Goal: Information Seeking & Learning: Check status

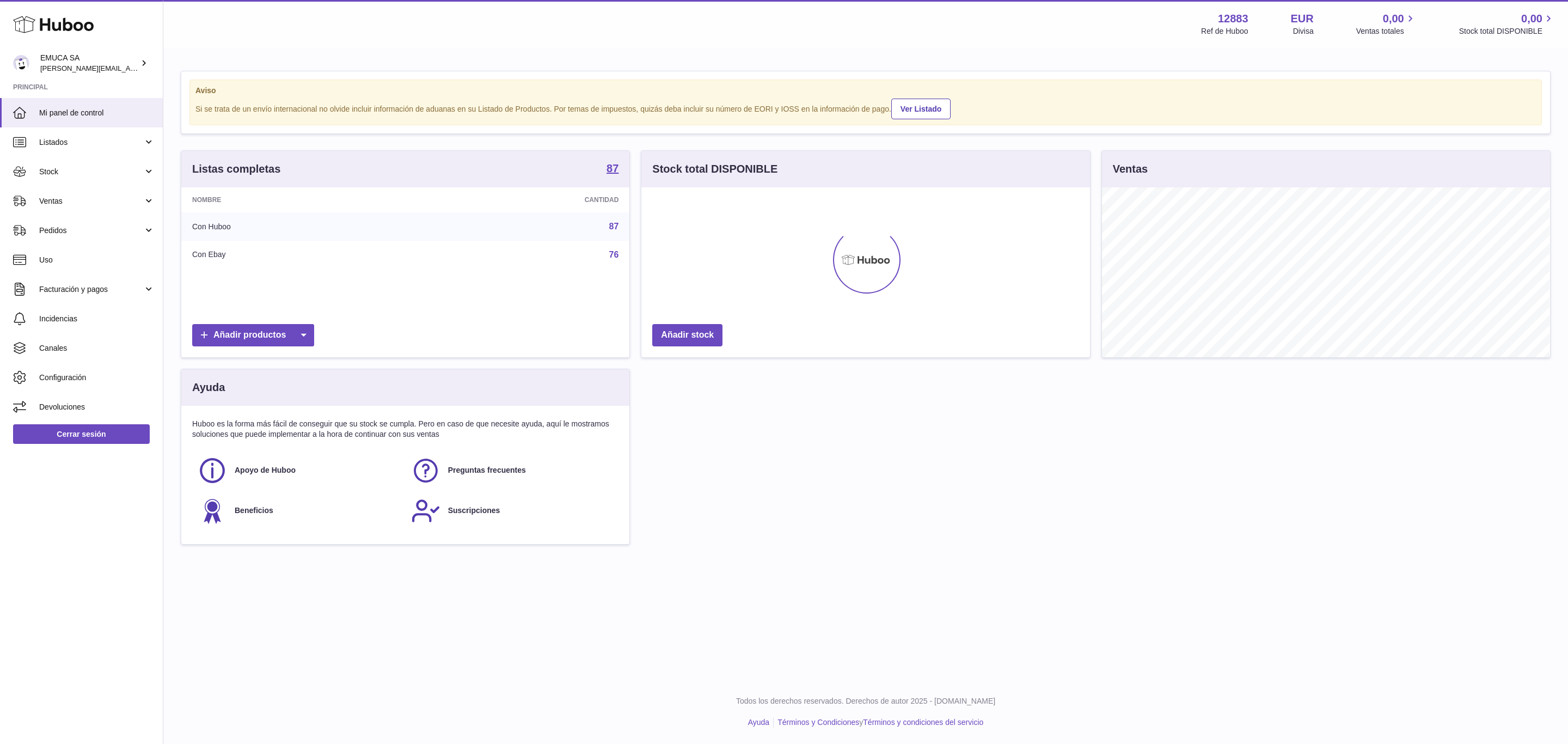
scroll to position [544653, 544016]
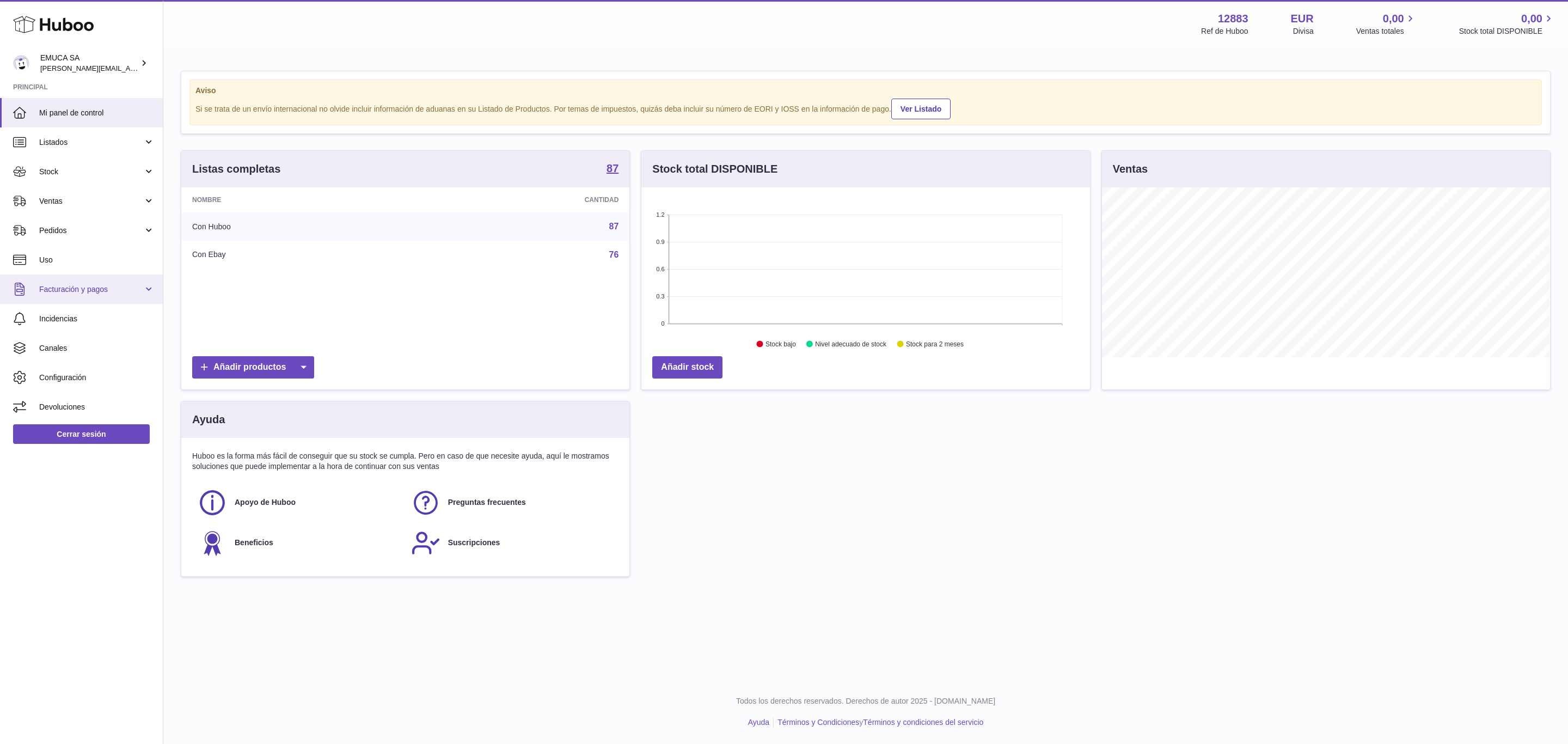
click at [97, 295] on link "Facturación y pagos" at bounding box center [81, 289] width 163 height 29
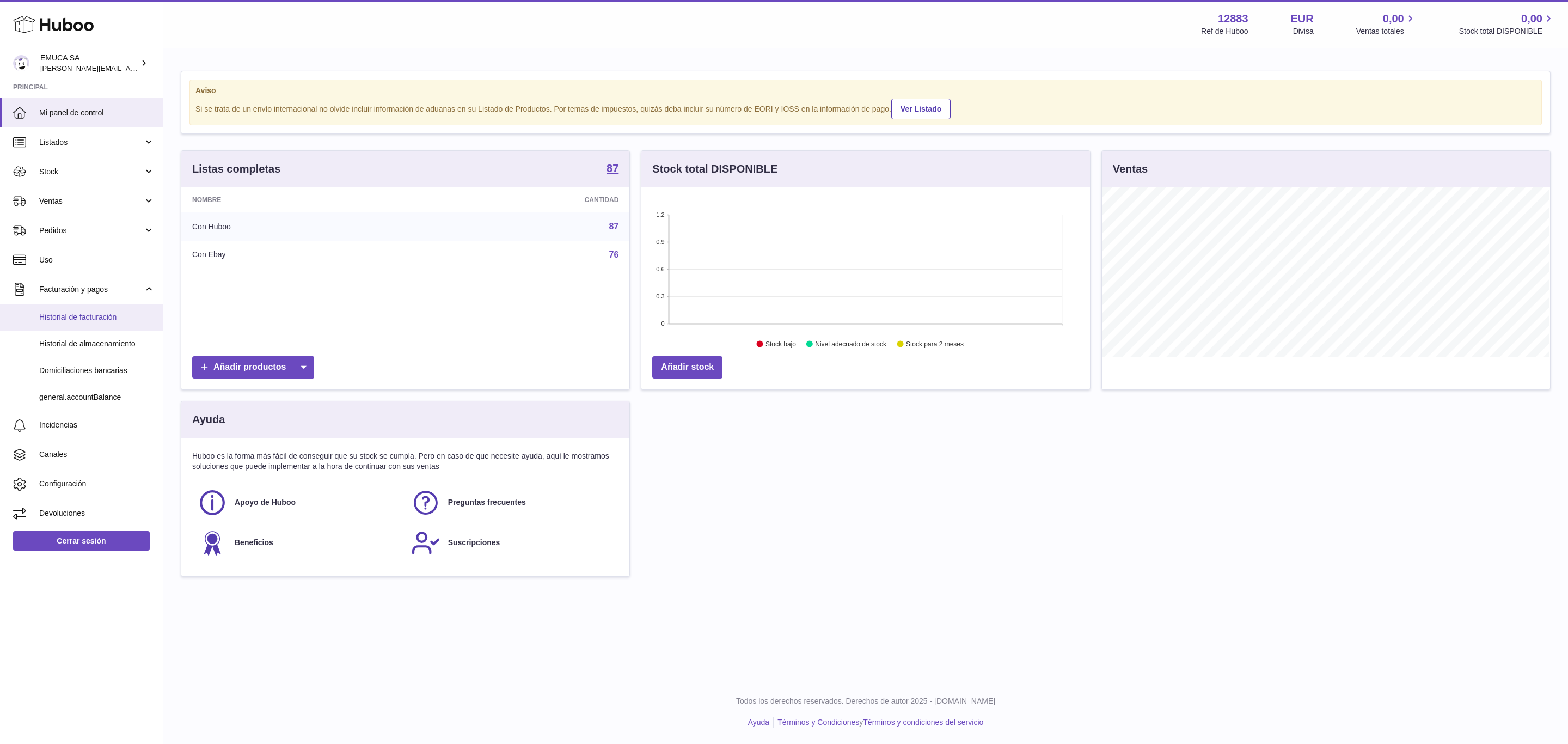
click at [80, 318] on span "Historial de facturación" at bounding box center [96, 317] width 115 height 10
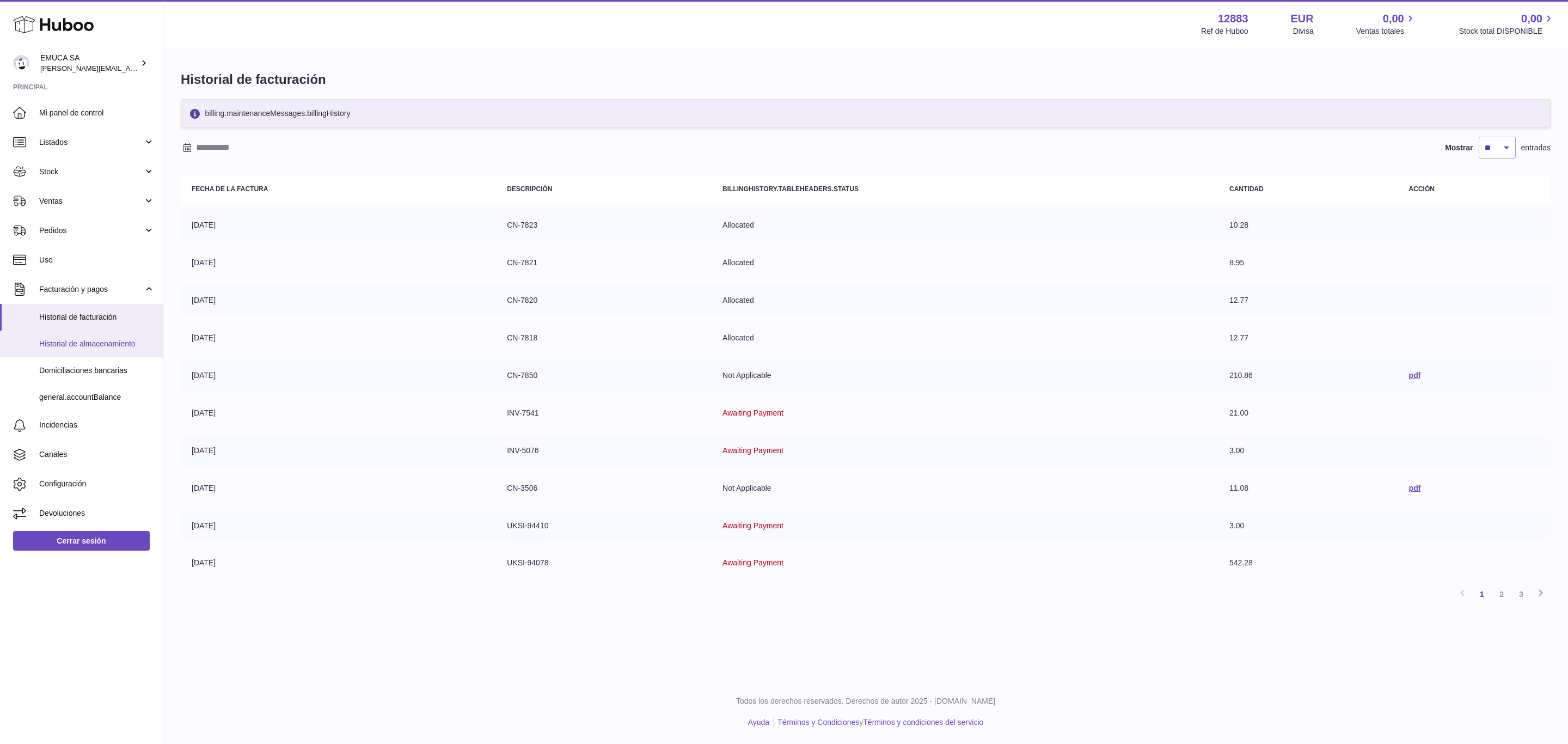
click at [115, 337] on link "Historial de almacenamiento" at bounding box center [81, 344] width 163 height 27
click at [80, 345] on span "Historial de almacenamiento" at bounding box center [96, 344] width 115 height 10
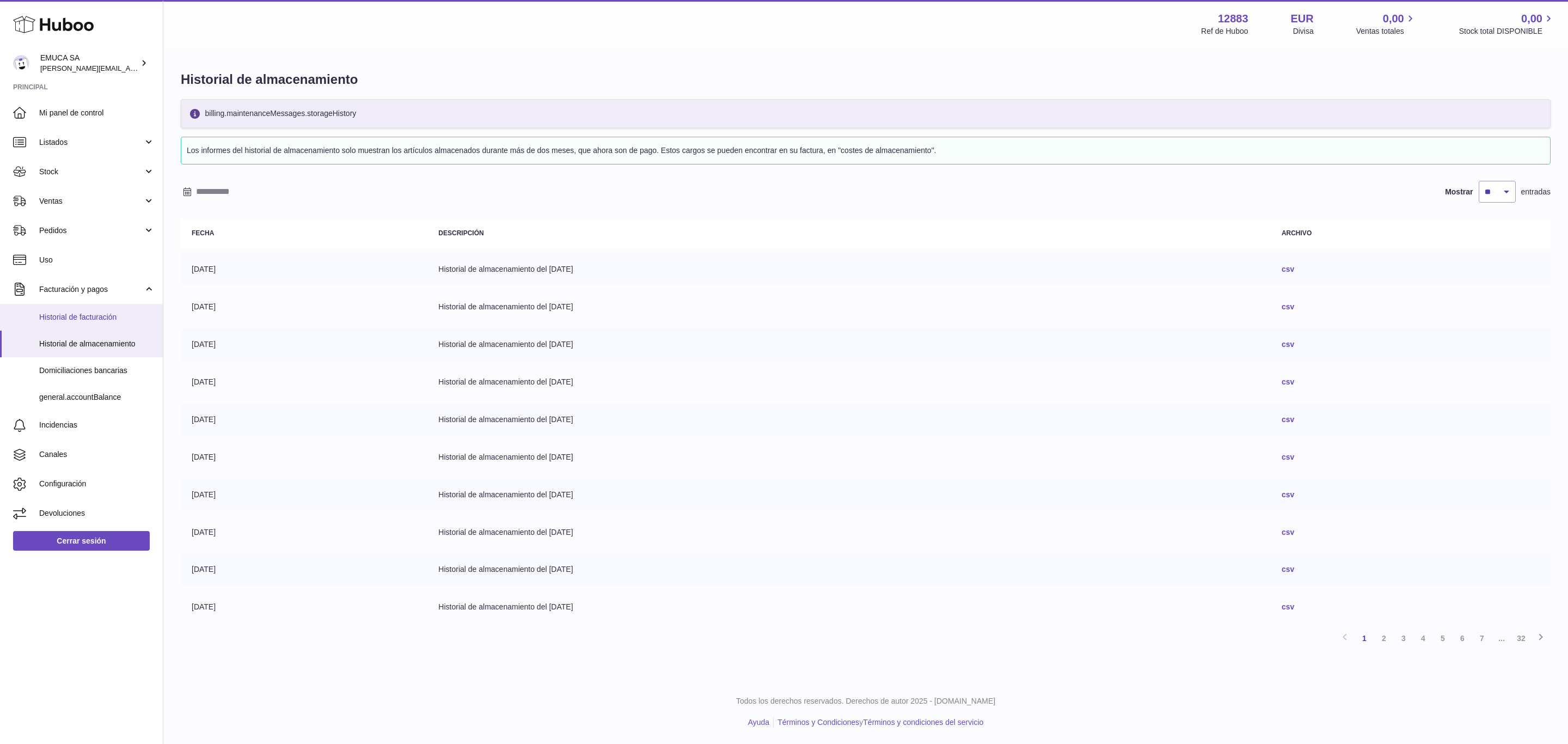
click at [84, 315] on span "Historial de facturación" at bounding box center [96, 317] width 115 height 10
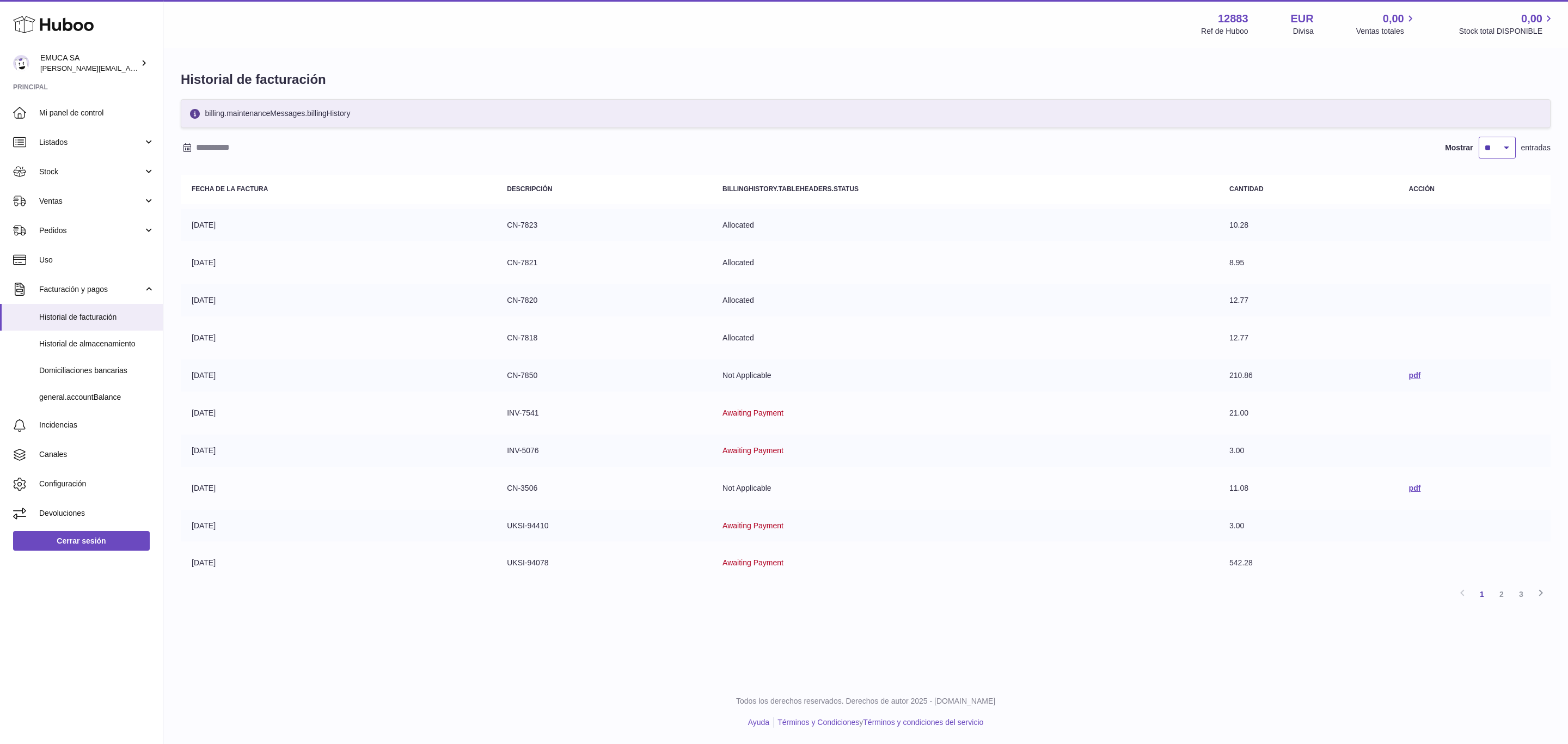
click at [1495, 151] on select "** ** ** ***" at bounding box center [1497, 147] width 37 height 22
select select "**"
click at [1479, 137] on select "** ** ** ***" at bounding box center [1497, 147] width 37 height 22
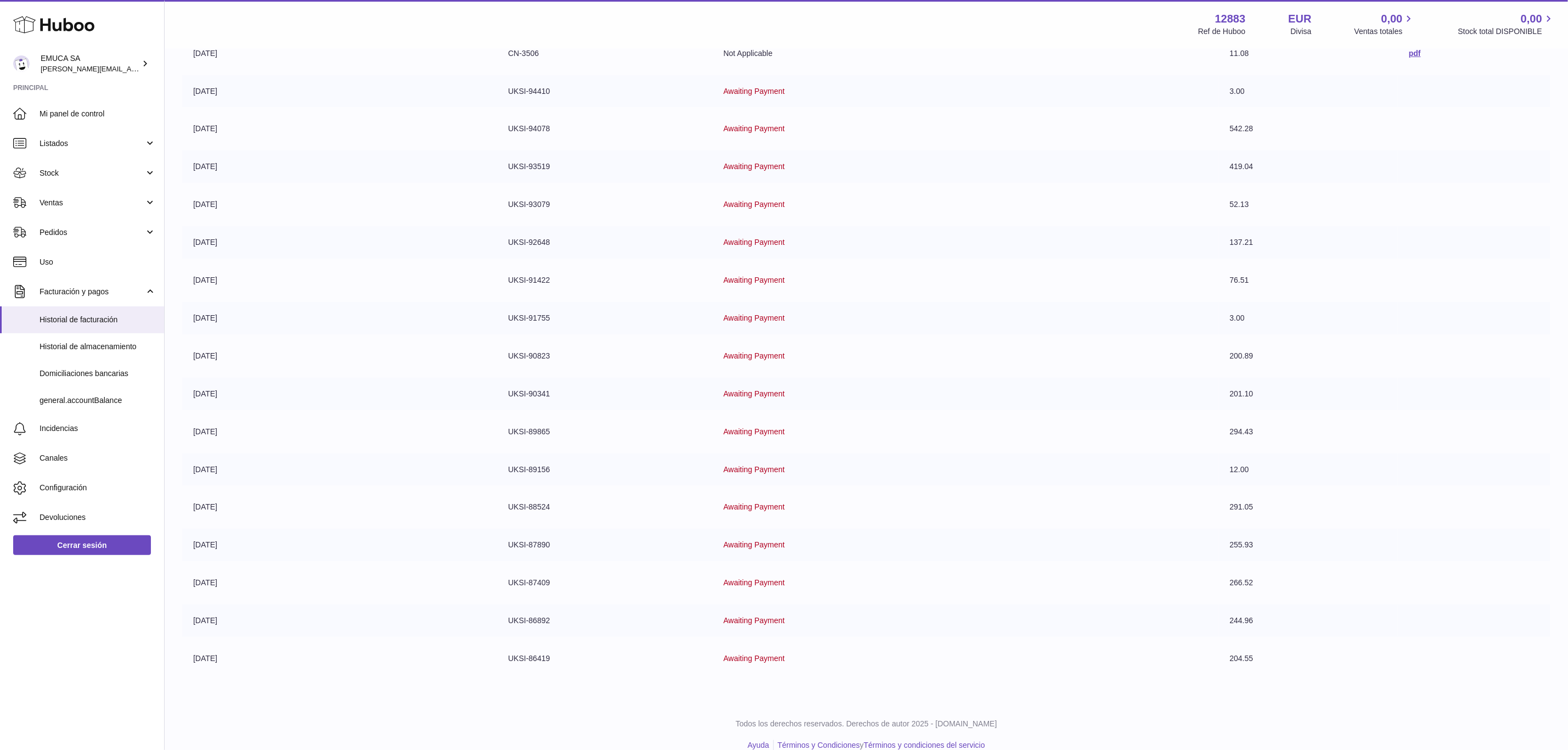
scroll to position [441, 0]
click at [1209, 504] on td "Awaiting Payment" at bounding box center [965, 506] width 506 height 32
click at [501, 641] on td "UKSI-86419" at bounding box center [605, 657] width 215 height 32
drag, startPoint x: 490, startPoint y: 608, endPoint x: 475, endPoint y: 608, distance: 15.0
click at [475, 608] on td "12-01-2025" at bounding box center [339, 619] width 315 height 32
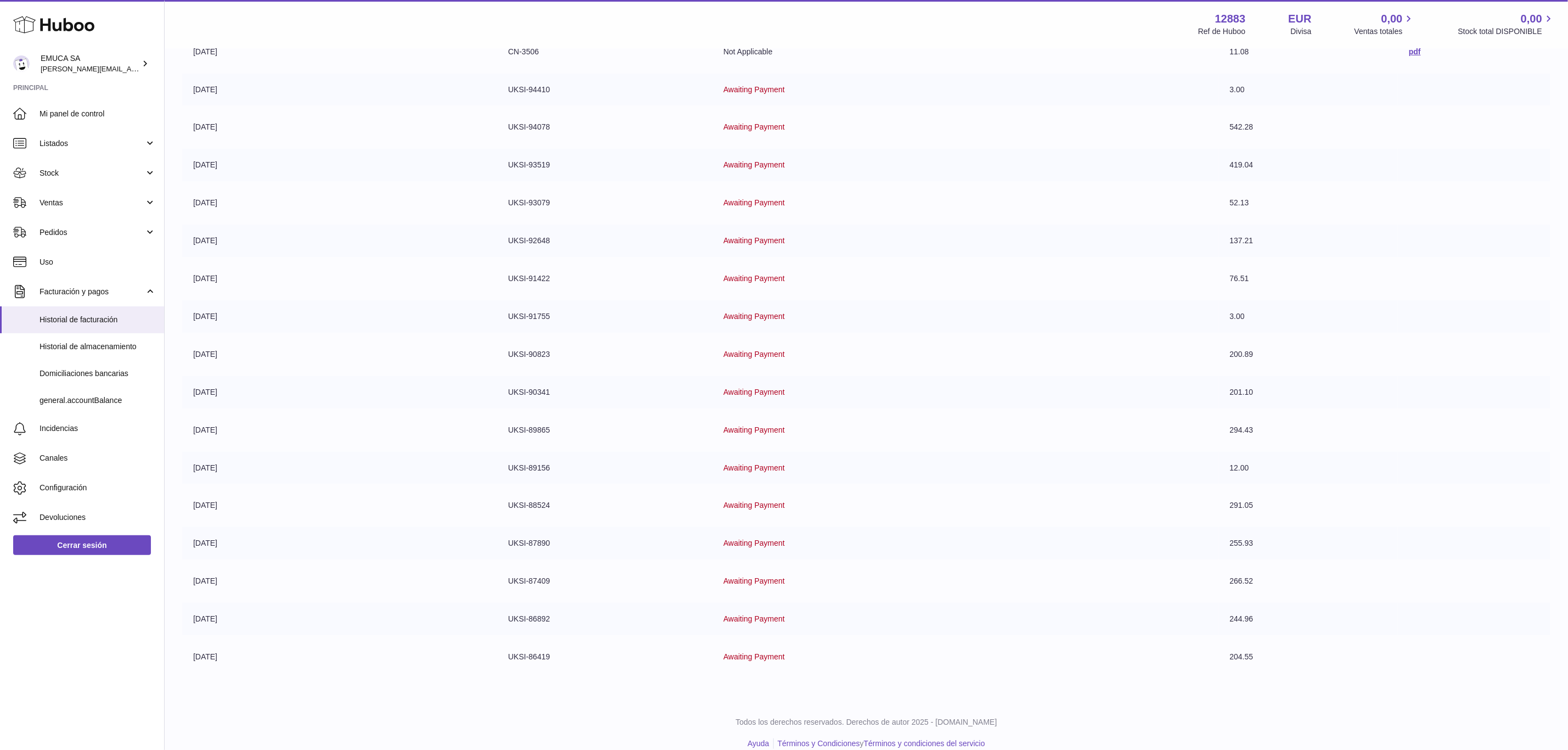
click at [292, 603] on td "12-01-2025" at bounding box center [339, 619] width 315 height 32
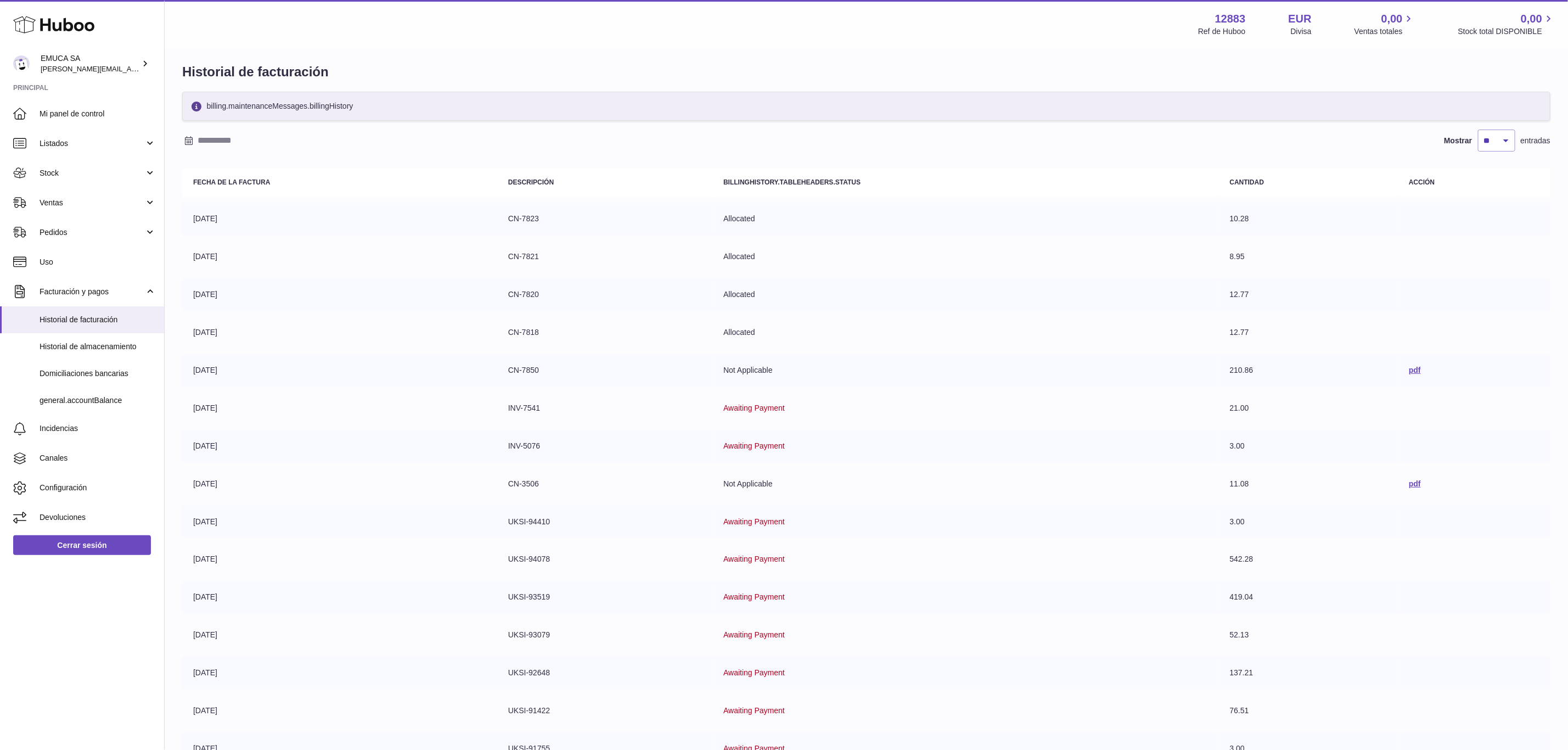
scroll to position [0, 0]
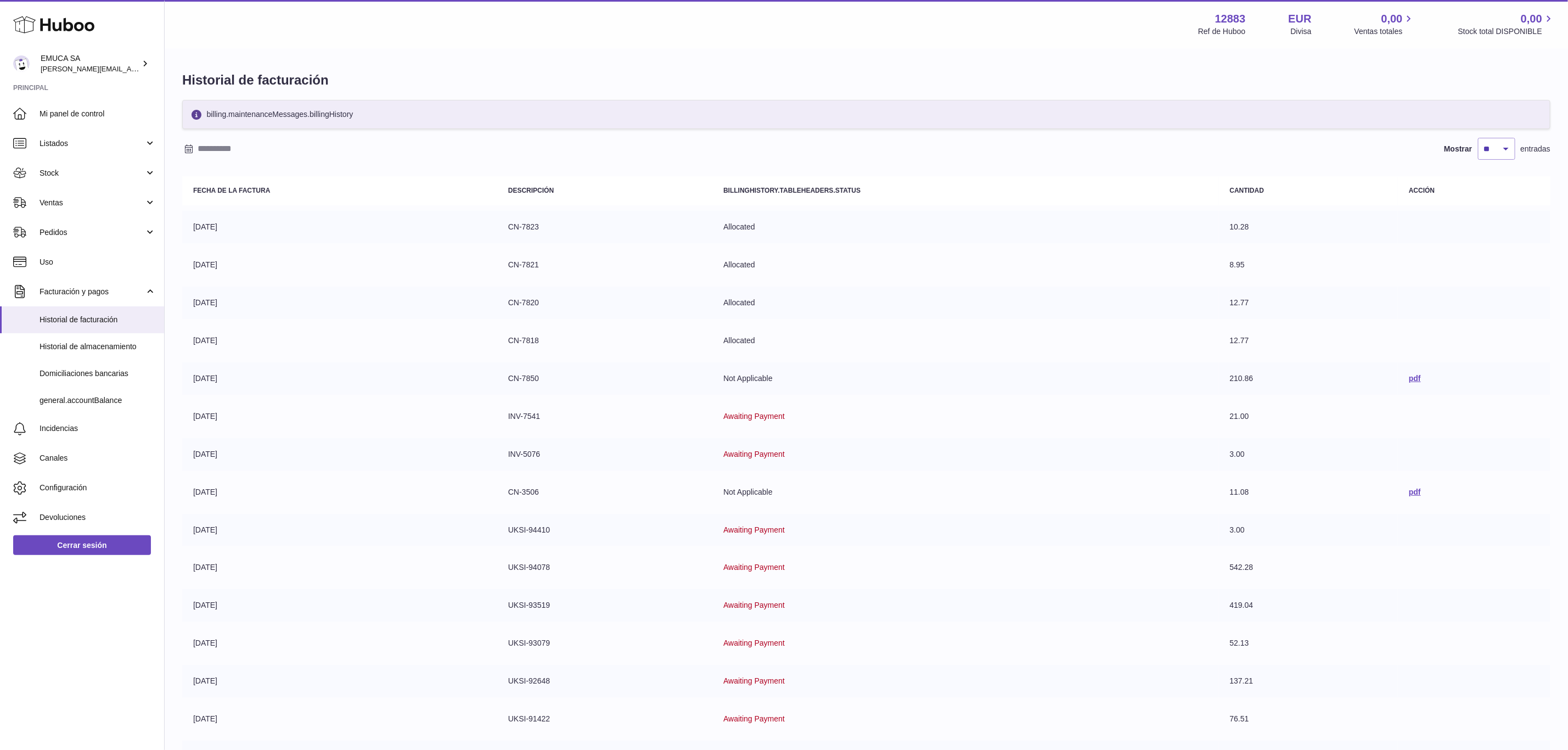
click at [1421, 190] on strong "Acción" at bounding box center [1422, 190] width 26 height 8
drag, startPoint x: 197, startPoint y: 376, endPoint x: 1067, endPoint y: 369, distance: 870.0
click at [1067, 369] on tr "04-06-2025 CN-7850 Not Applicable 210.86 pdf" at bounding box center [866, 379] width 1369 height 32
click at [1031, 385] on td "Not Applicable" at bounding box center [965, 379] width 506 height 32
click at [217, 145] on input "text" at bounding box center [283, 149] width 171 height 17
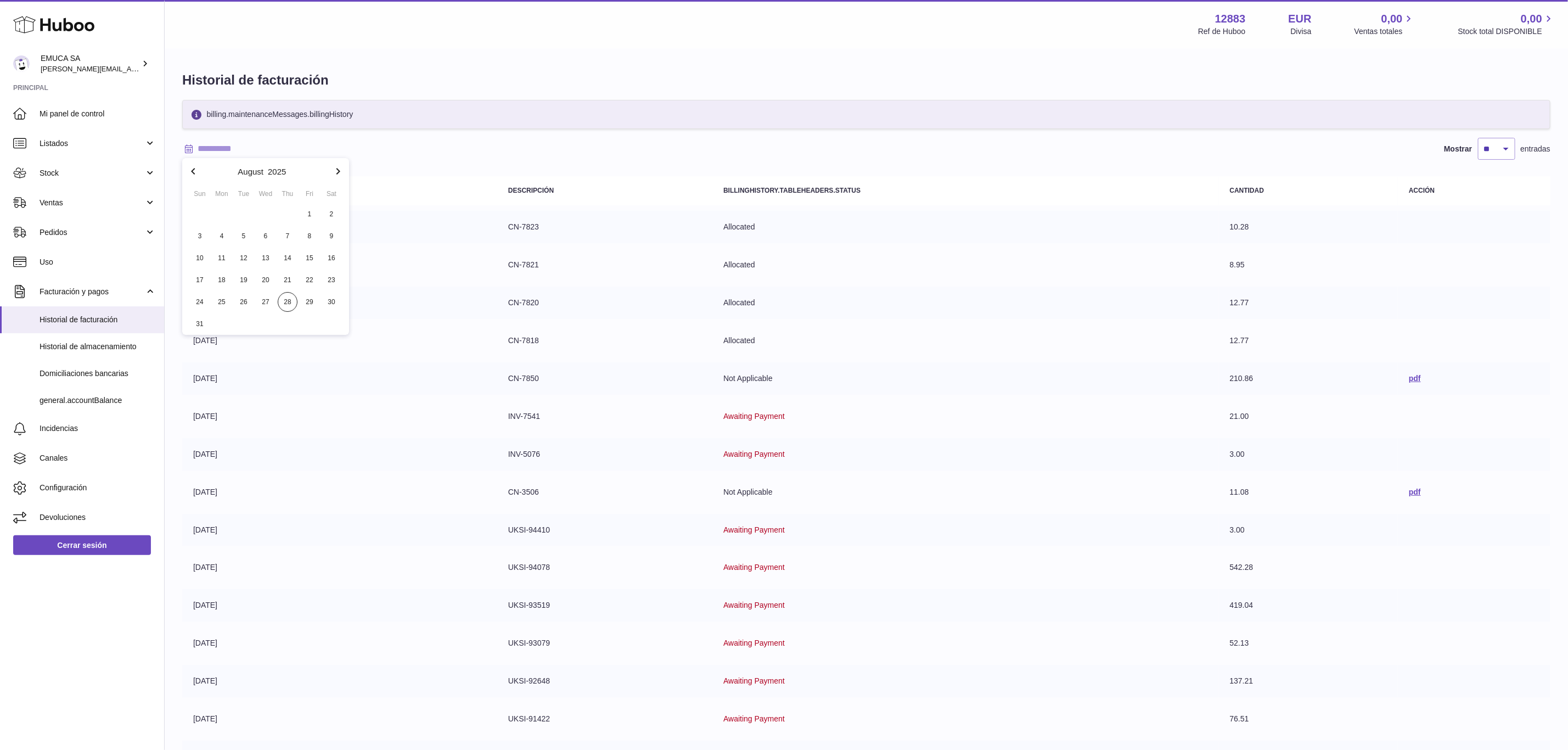
click at [568, 211] on td "CN-7823" at bounding box center [605, 227] width 215 height 32
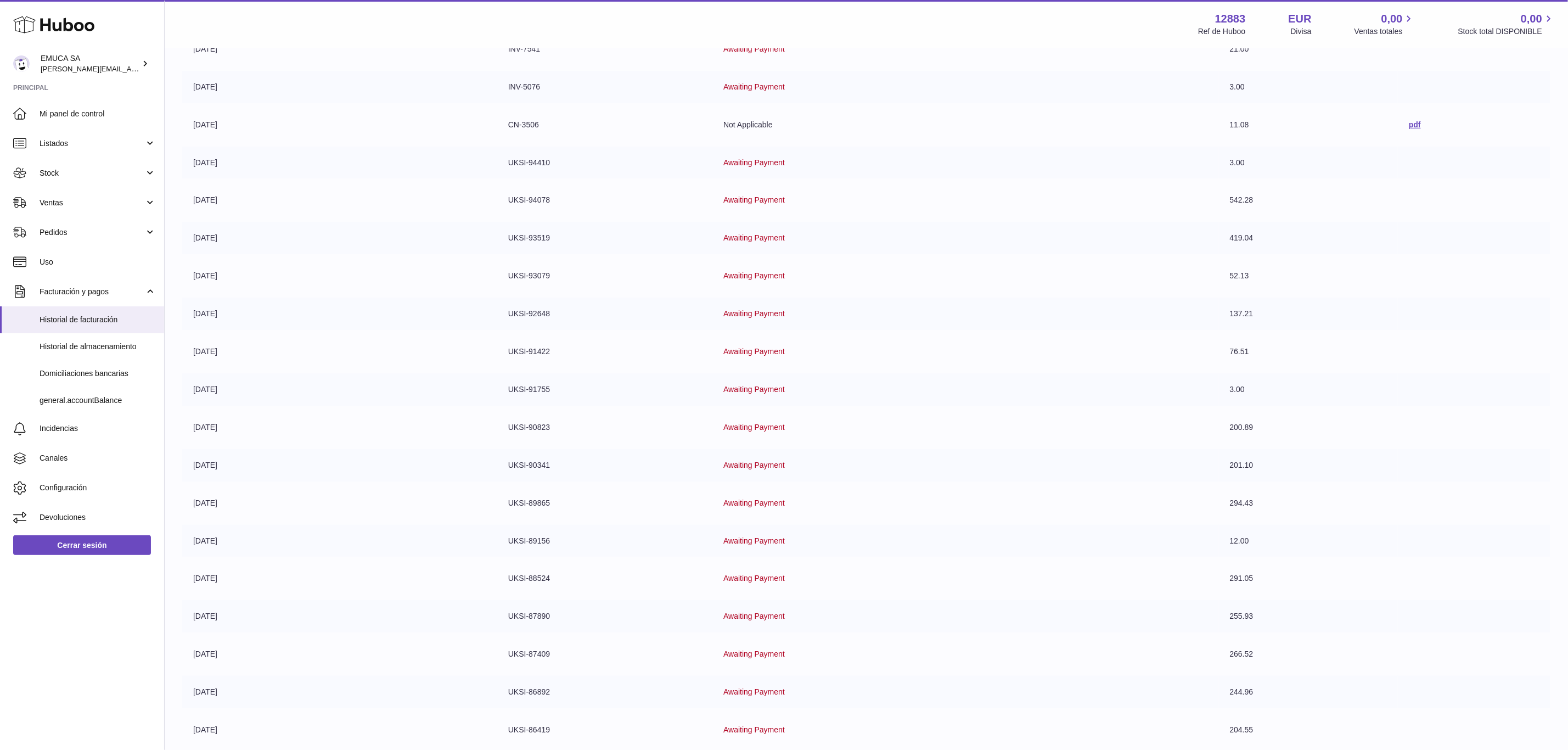
scroll to position [441, 0]
click at [109, 400] on span "general.accountBalance" at bounding box center [97, 401] width 116 height 10
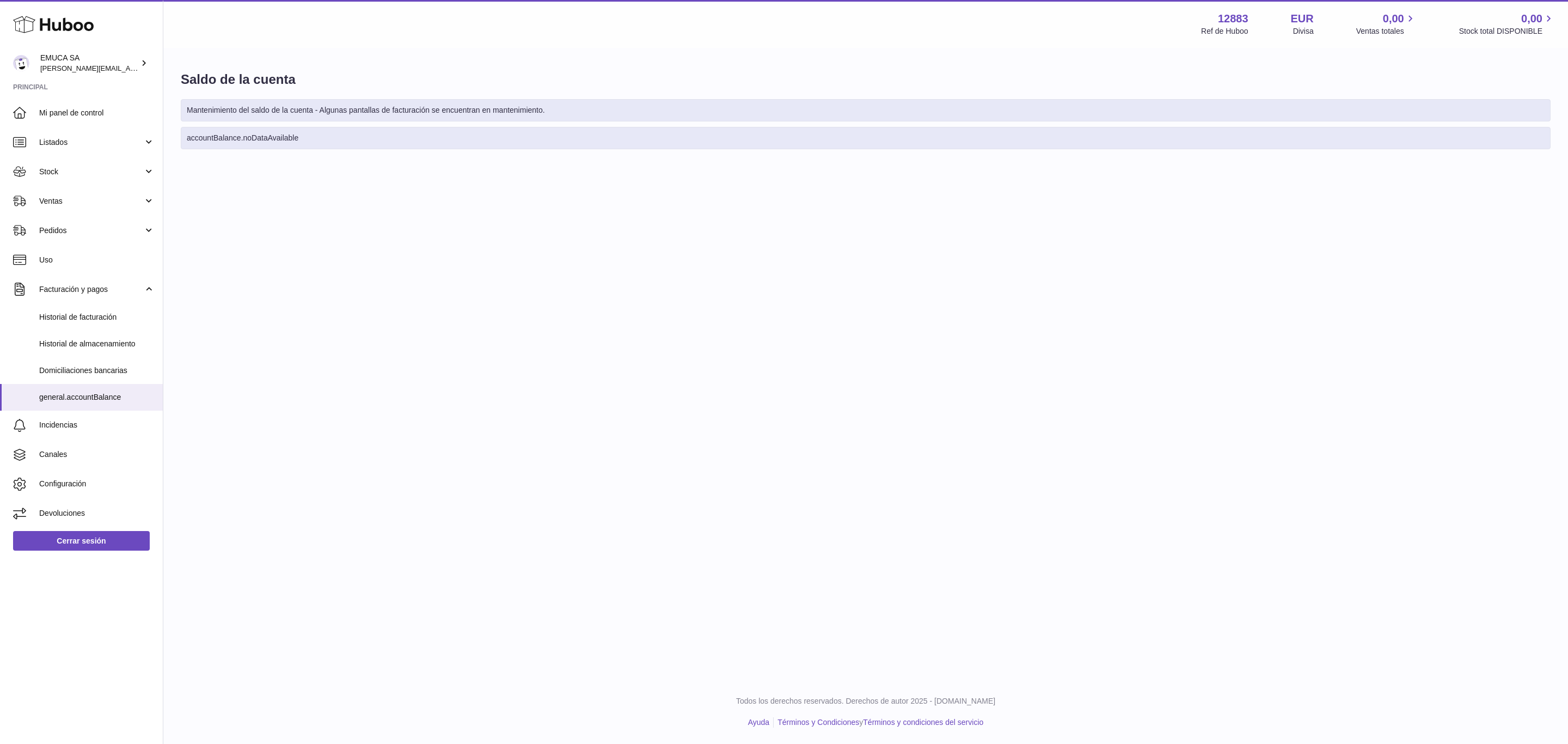
click at [111, 375] on span "Domiciliaciones bancarias" at bounding box center [96, 371] width 115 height 10
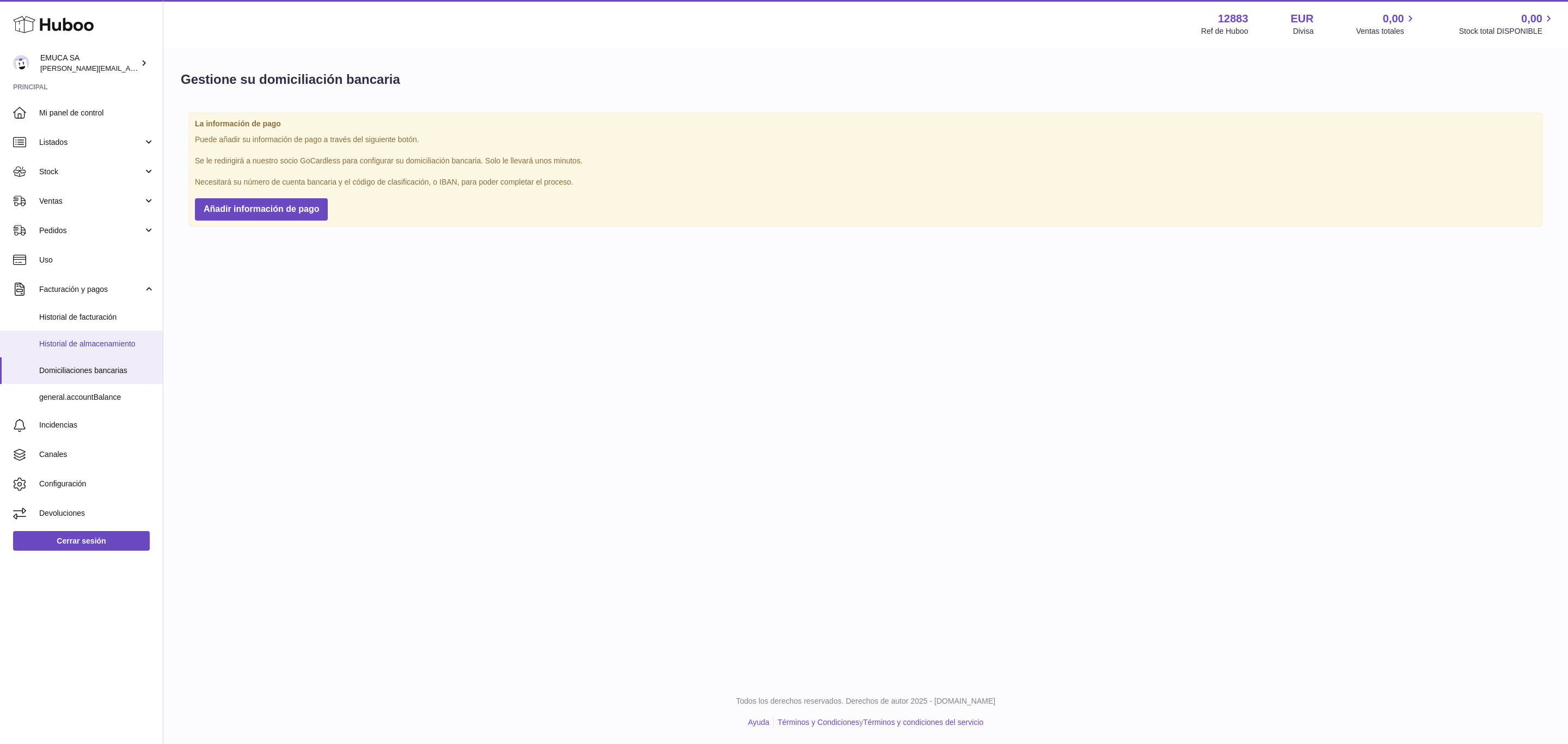
click at [101, 353] on link "Historial de almacenamiento" at bounding box center [81, 344] width 163 height 27
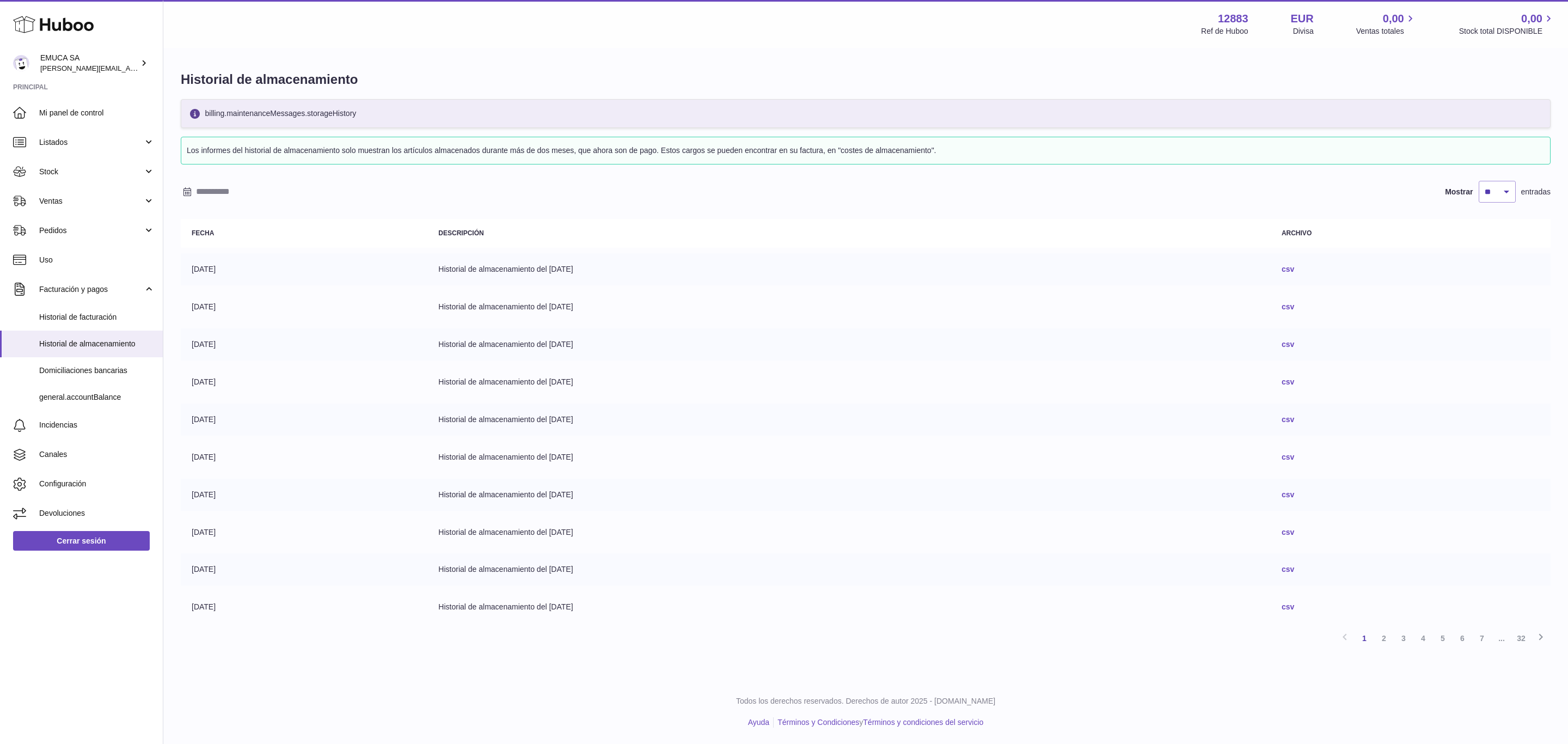
click at [1294, 273] on link "csv" at bounding box center [1288, 269] width 13 height 9
click at [105, 318] on span "Historial de facturación" at bounding box center [96, 317] width 115 height 10
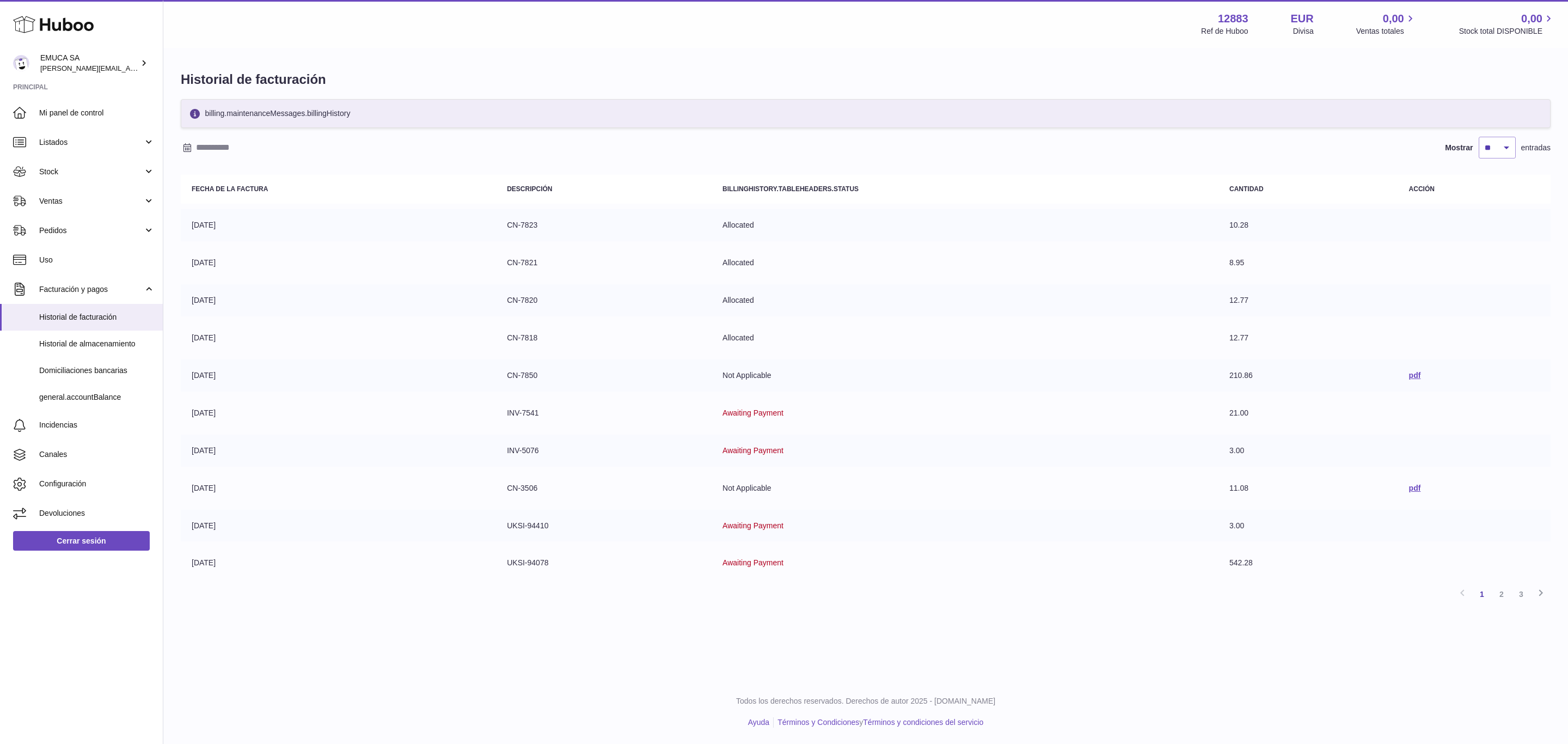
click at [1230, 221] on td "10.28" at bounding box center [1308, 225] width 180 height 32
click at [705, 228] on td "CN-7823" at bounding box center [604, 225] width 216 height 32
click at [592, 223] on td "CN-7823" at bounding box center [604, 225] width 216 height 32
click at [510, 223] on td "CN-7823" at bounding box center [604, 225] width 216 height 32
drag, startPoint x: 891, startPoint y: 304, endPoint x: 737, endPoint y: 361, distance: 164.2
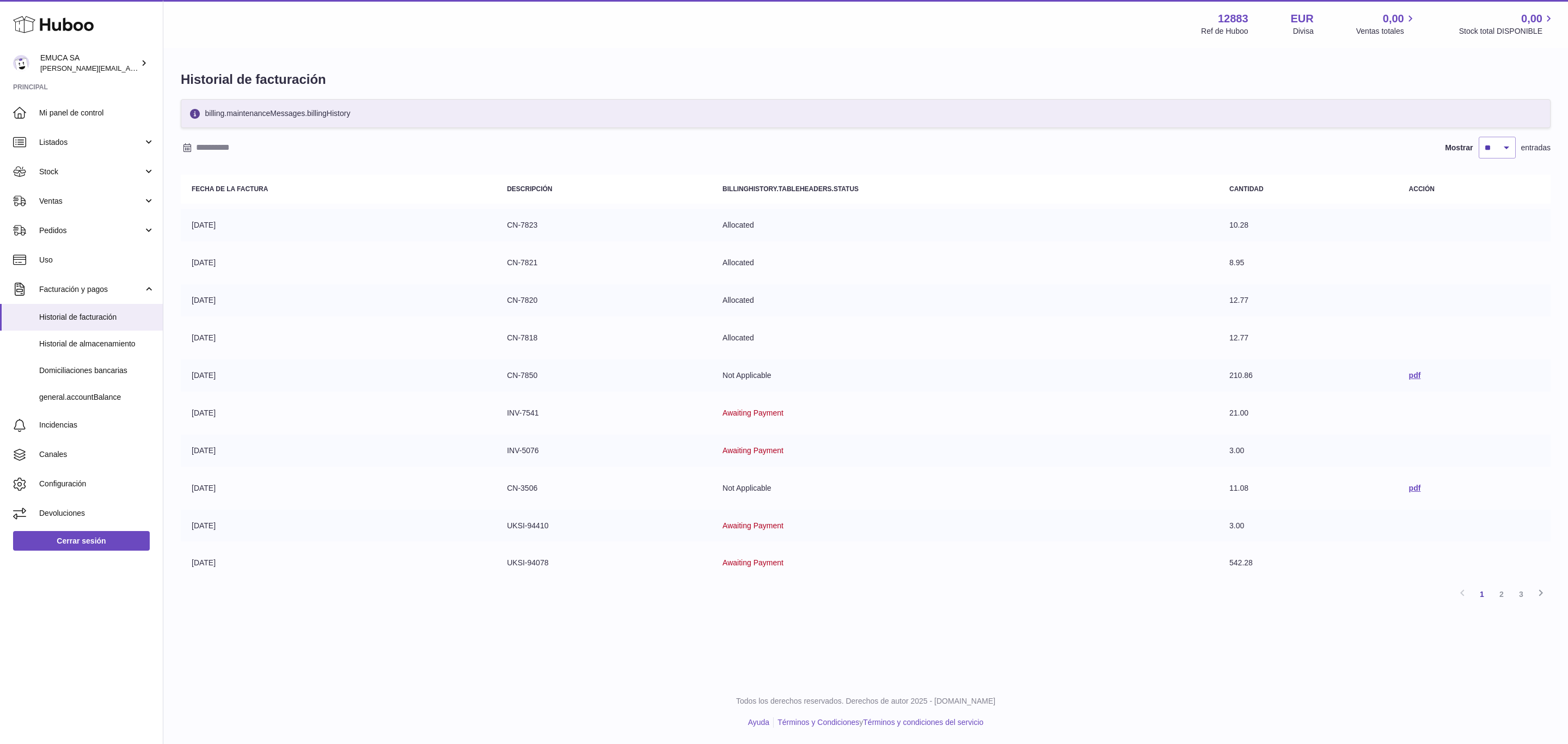
click at [820, 327] on tbody "12-06-2025 CN-7823 Allocated 10.28 12-06-2025 CN-7821 Allocated 8.95 12-06-2025…" at bounding box center [865, 394] width 1370 height 370
click at [714, 373] on td "Not Applicable" at bounding box center [965, 376] width 507 height 32
drag, startPoint x: 758, startPoint y: 394, endPoint x: 783, endPoint y: 417, distance: 34.0
click at [759, 397] on td "Awaiting Payment" at bounding box center [965, 413] width 507 height 32
drag, startPoint x: 1426, startPoint y: 373, endPoint x: 1414, endPoint y: 376, distance: 12.4
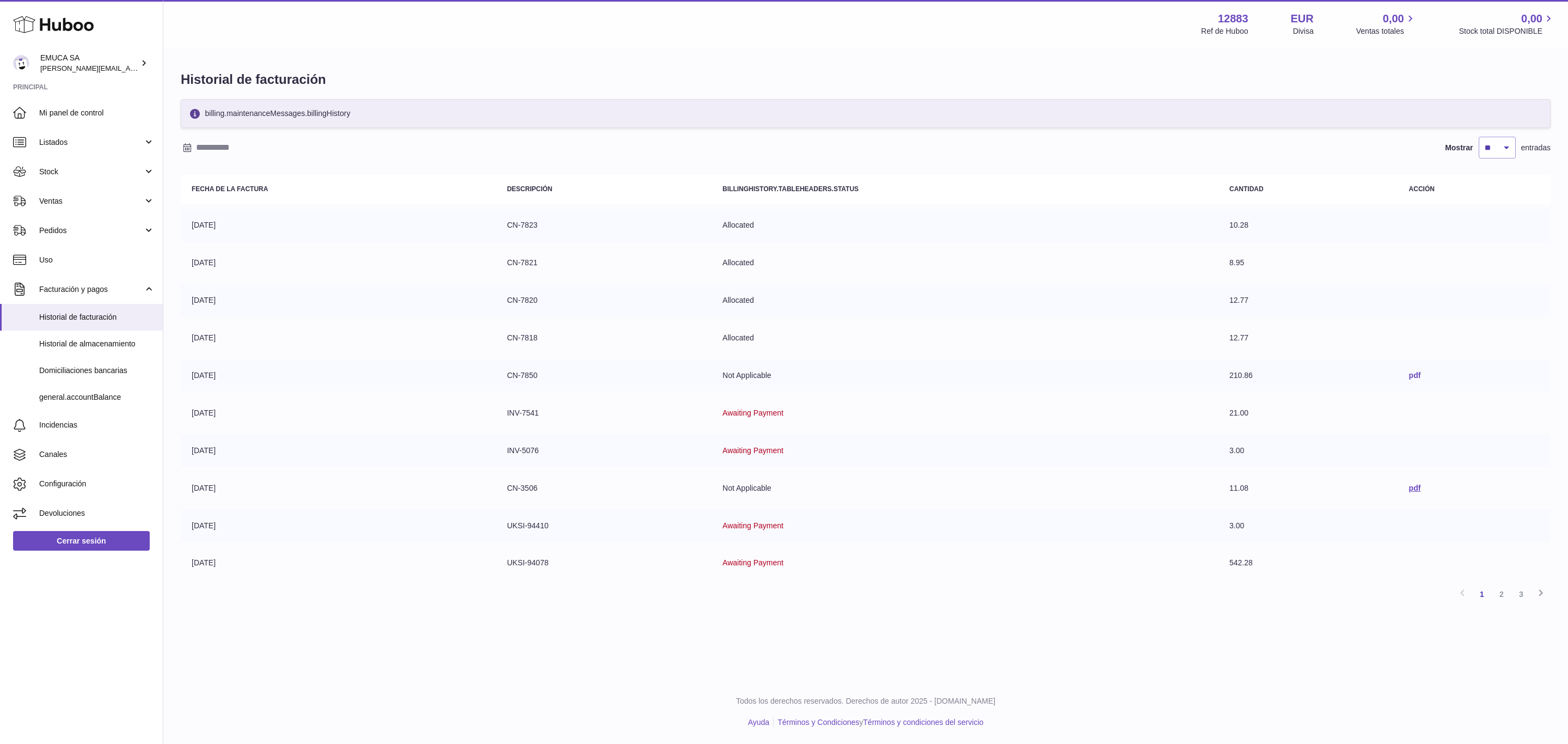
click at [1423, 373] on td "pdf" at bounding box center [1474, 376] width 152 height 32
click at [1414, 376] on link "pdf" at bounding box center [1415, 375] width 12 height 9
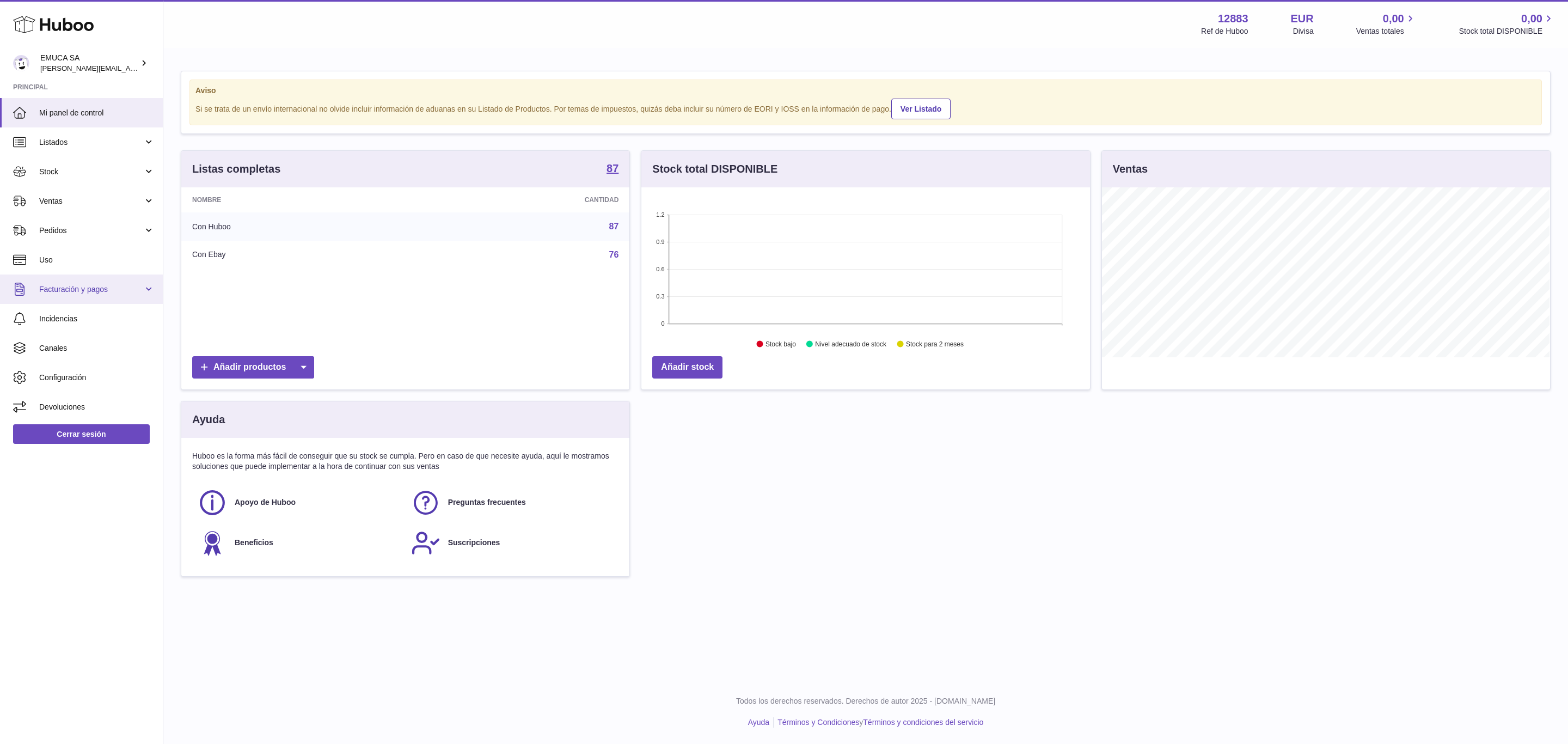
scroll to position [170, 448]
click at [84, 285] on span "Facturación y pagos" at bounding box center [91, 290] width 104 height 10
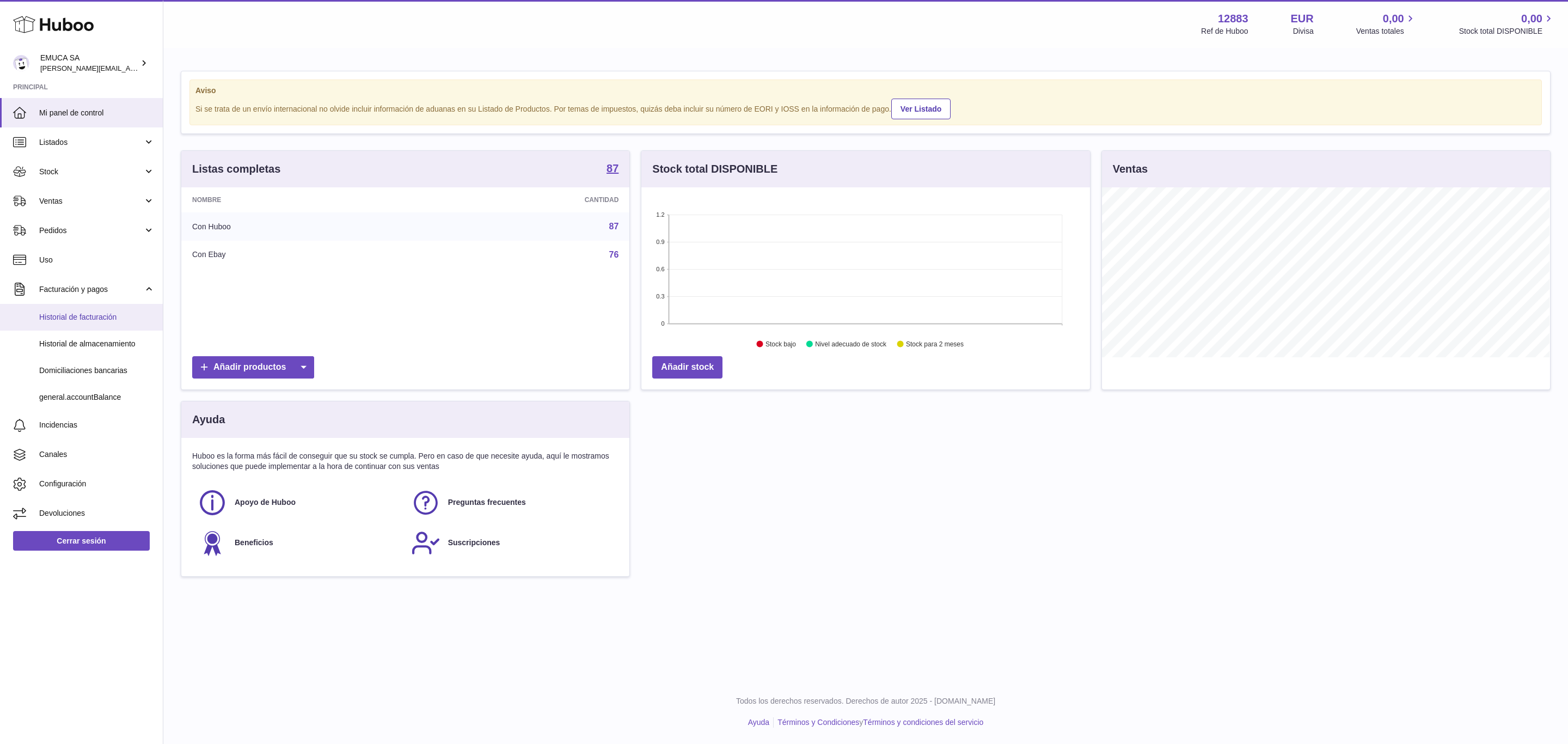
click at [77, 316] on span "Historial de facturación" at bounding box center [96, 317] width 115 height 10
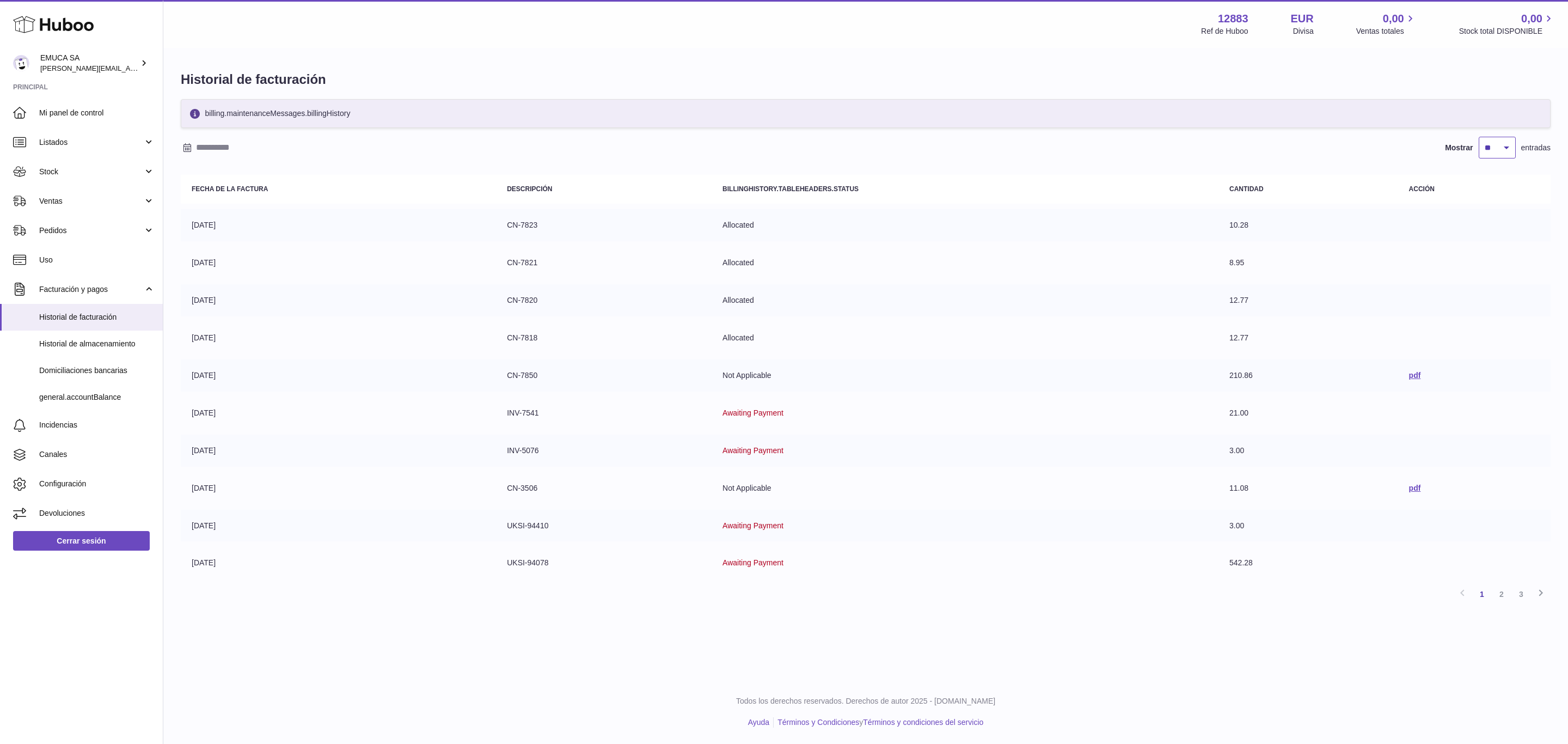
click at [1490, 137] on select "** ** ** ***" at bounding box center [1497, 147] width 37 height 22
select select "***"
click at [1479, 137] on select "** ** ** ***" at bounding box center [1497, 147] width 37 height 22
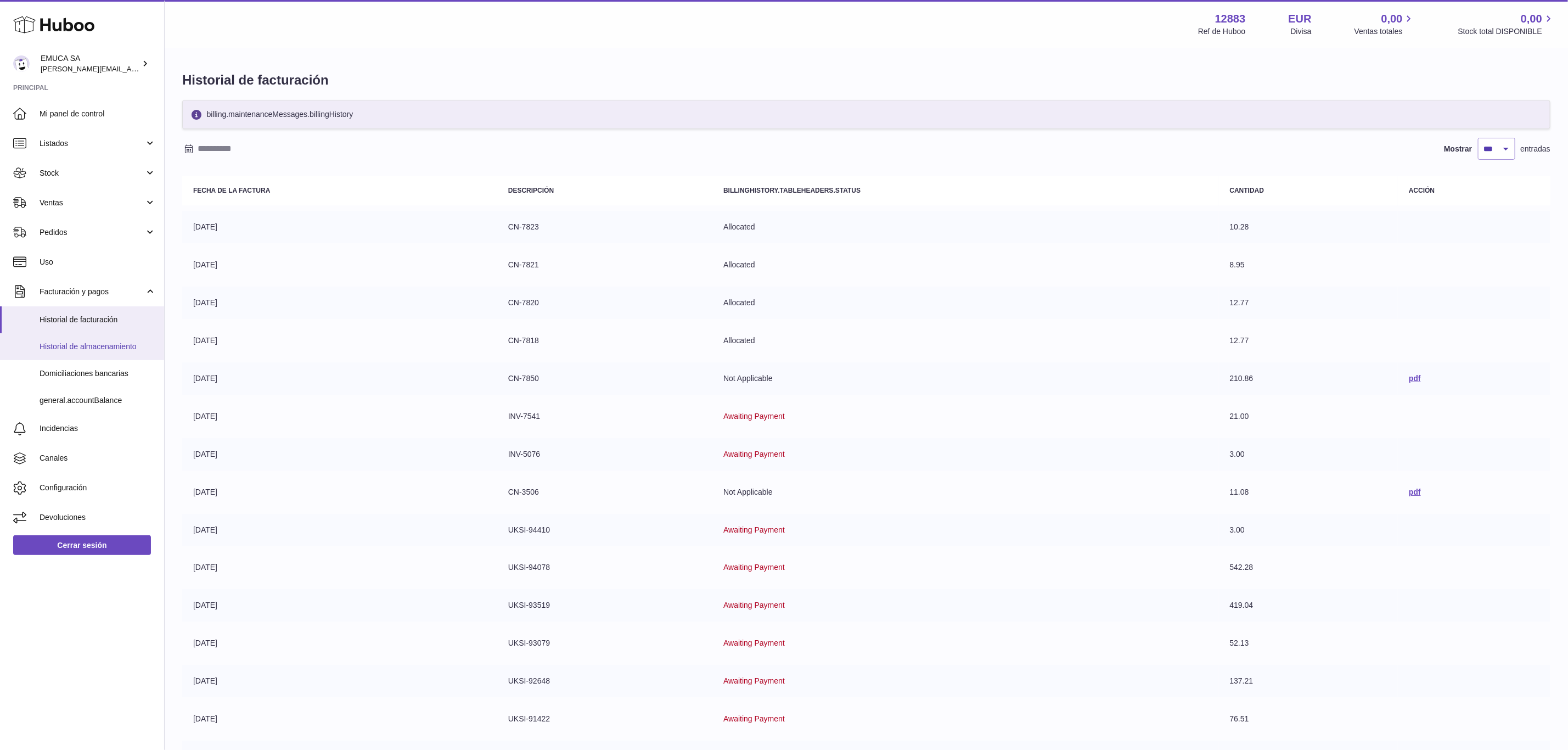
click at [83, 343] on span "Historial de almacenamiento" at bounding box center [97, 347] width 116 height 10
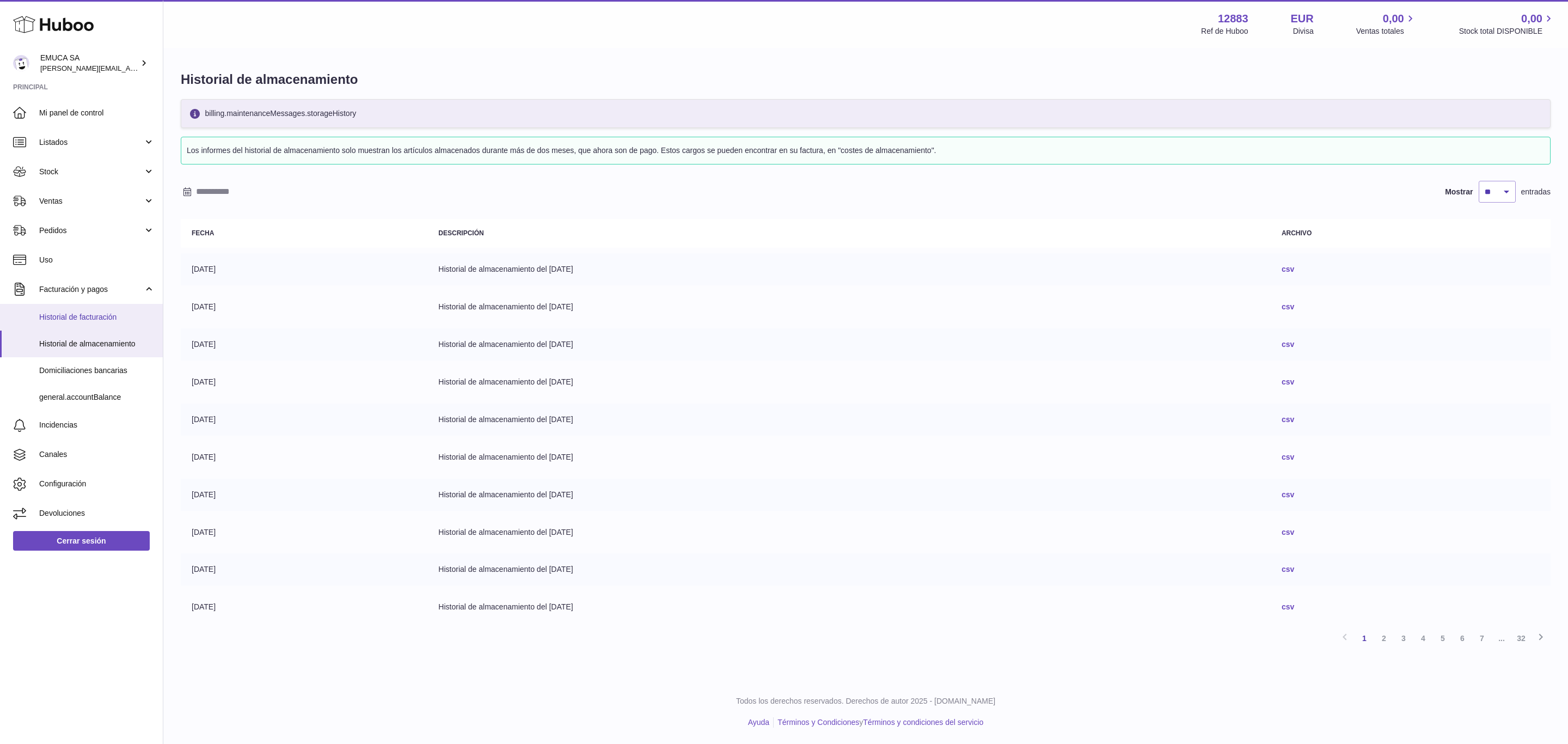
click at [87, 326] on link "Historial de facturación" at bounding box center [81, 317] width 163 height 27
